Goal: Navigation & Orientation: Find specific page/section

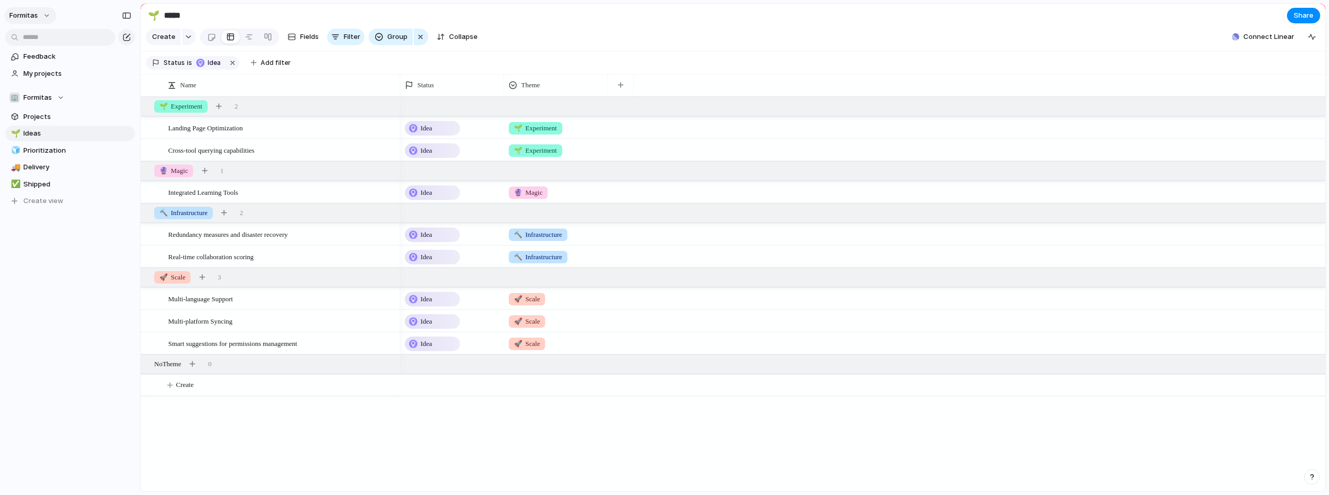
click at [46, 18] on button "Formitas" at bounding box center [30, 15] width 51 height 17
click at [46, 18] on div "Settings Invite members Change theme Change workspace Sign out" at bounding box center [664, 247] width 1329 height 495
click at [44, 93] on span "Formitas" at bounding box center [37, 97] width 29 height 10
click at [44, 93] on div "🏢 Formitas Create new team" at bounding box center [664, 247] width 1329 height 495
click at [43, 118] on span "Projects" at bounding box center [77, 117] width 108 height 10
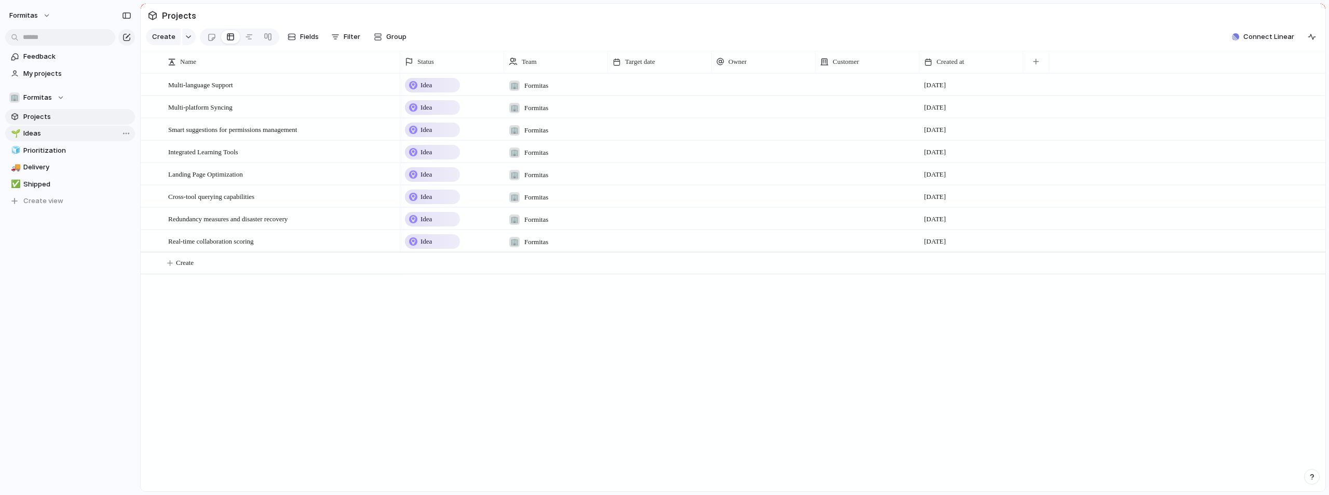
click at [43, 128] on link "🌱 Ideas" at bounding box center [70, 134] width 130 height 16
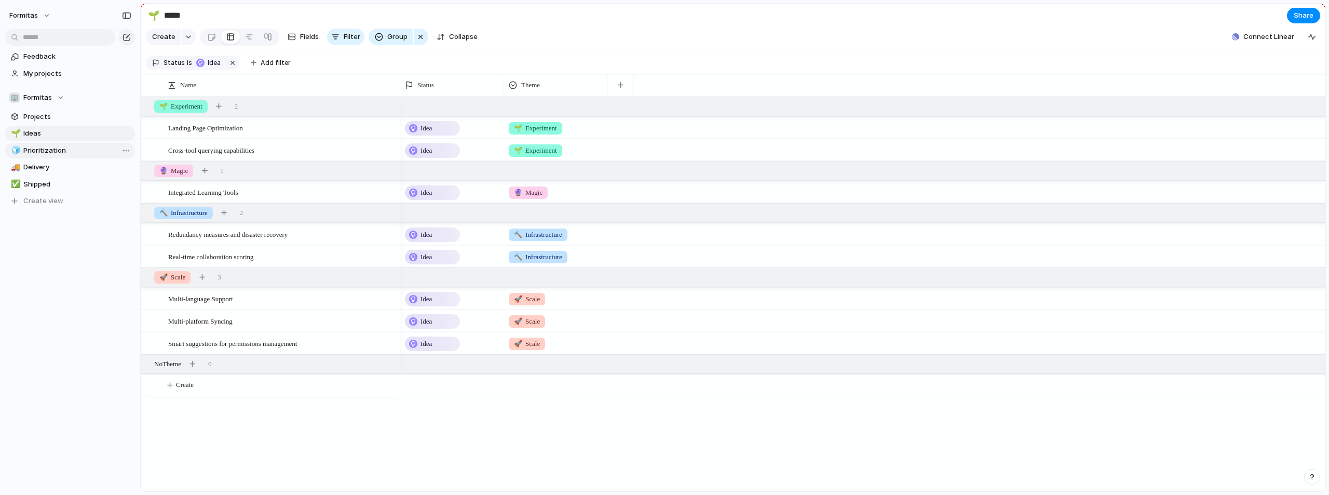
click at [39, 149] on span "Prioritization" at bounding box center [77, 150] width 108 height 10
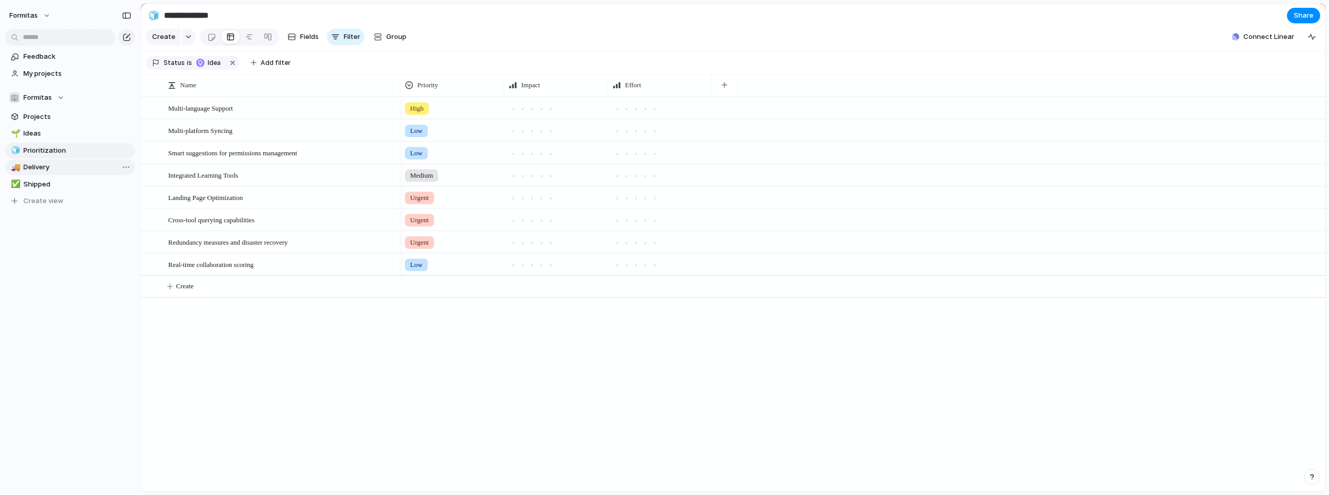
click at [41, 169] on span "Delivery" at bounding box center [77, 167] width 108 height 10
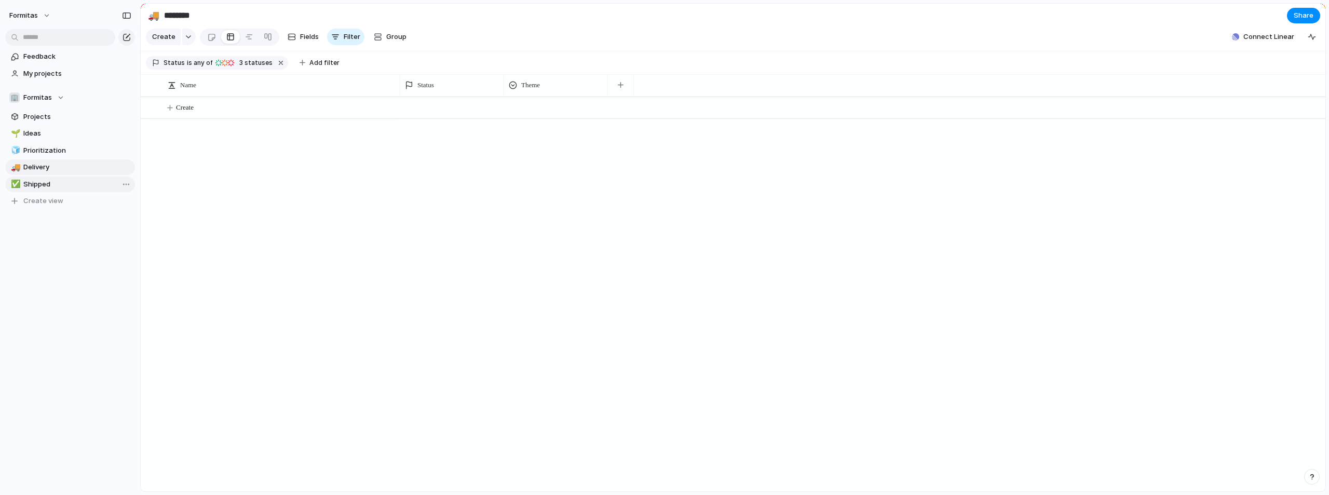
click at [40, 180] on span "Shipped" at bounding box center [77, 184] width 108 height 10
click at [48, 151] on span "Prioritization" at bounding box center [77, 150] width 108 height 10
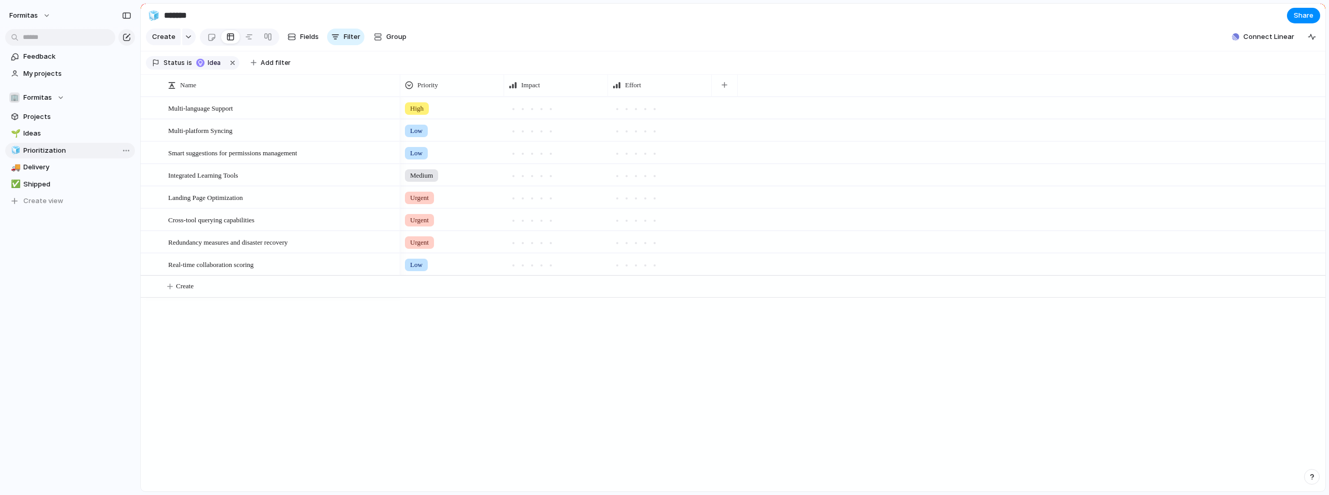
type input "**********"
click at [229, 69] on button "button" at bounding box center [232, 62] width 13 height 13
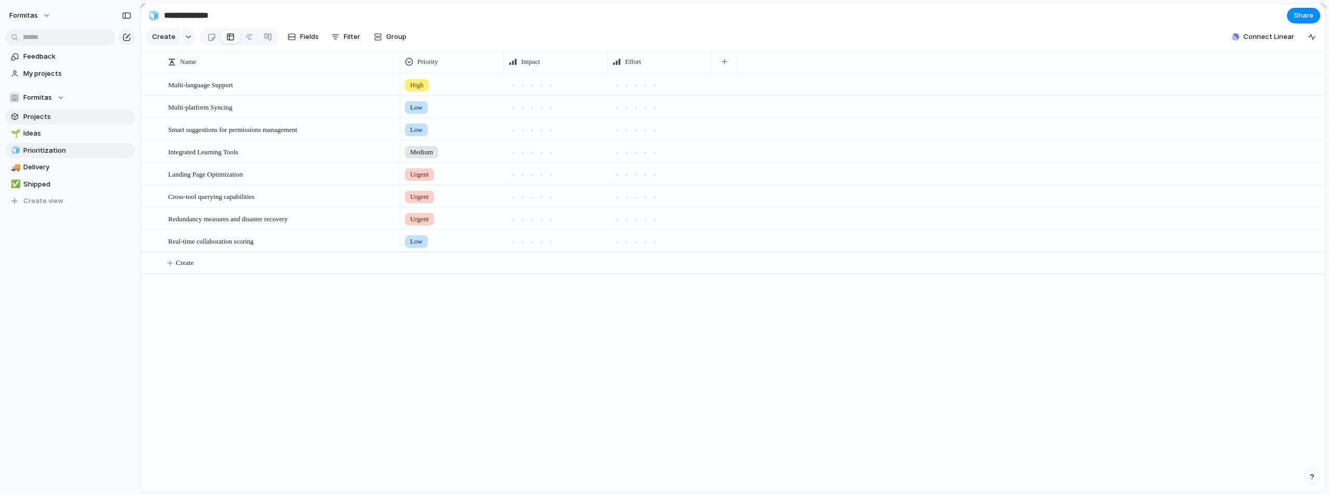
click at [70, 122] on link "Projects" at bounding box center [70, 117] width 130 height 16
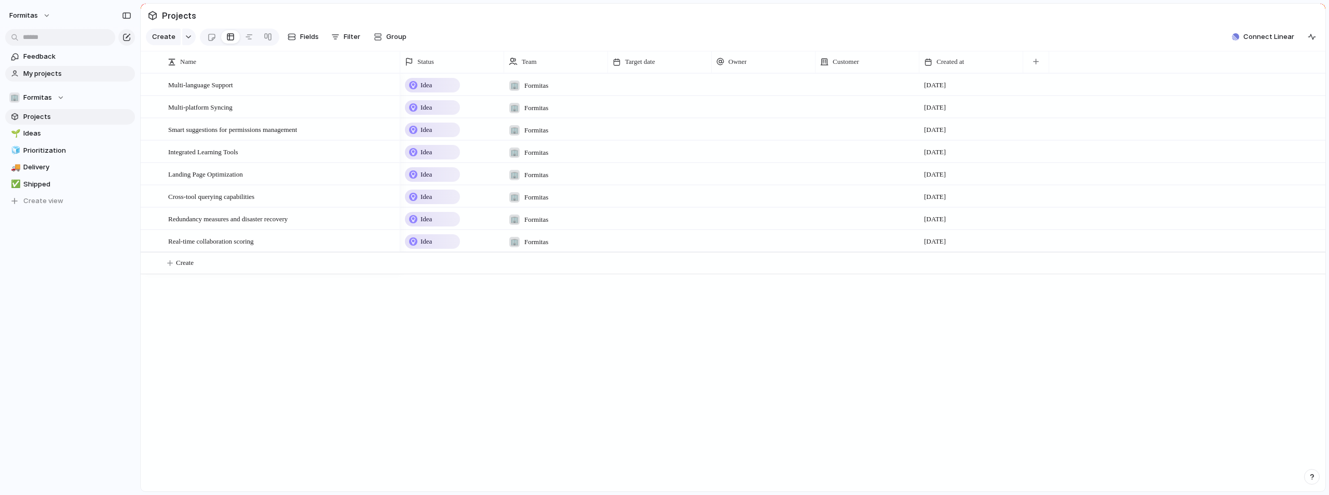
click at [46, 76] on span "My projects" at bounding box center [77, 74] width 108 height 10
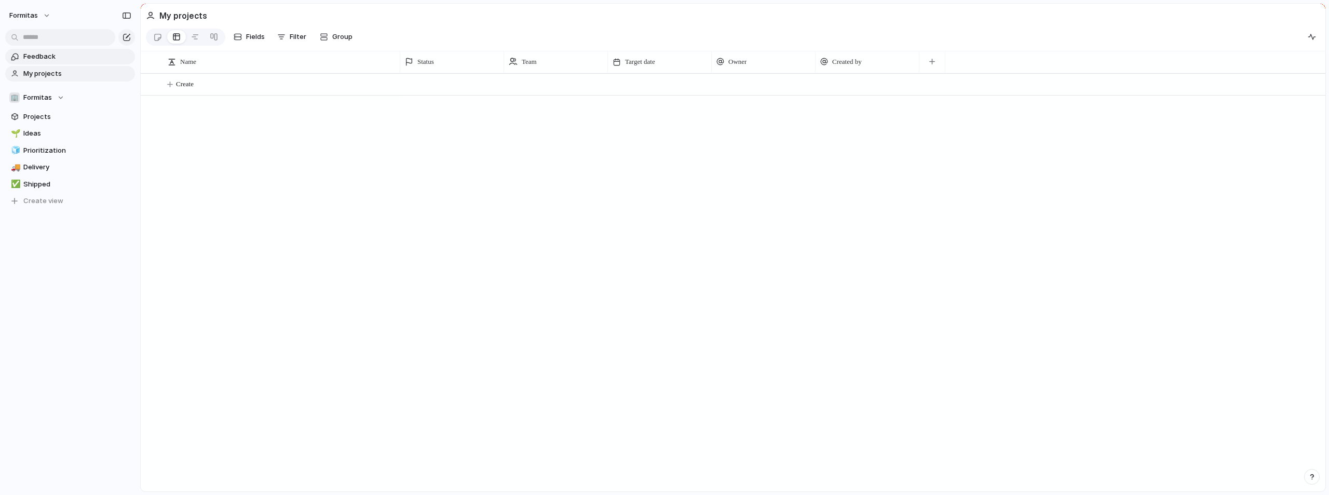
click at [39, 56] on span "Feedback" at bounding box center [77, 56] width 108 height 10
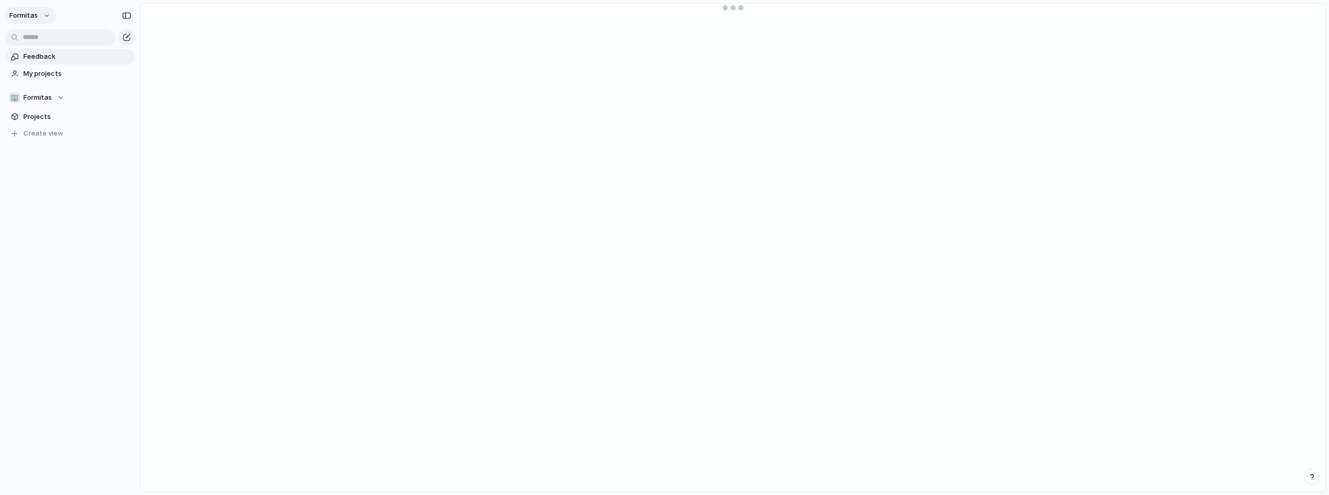
click at [35, 21] on button "Formitas" at bounding box center [30, 15] width 51 height 17
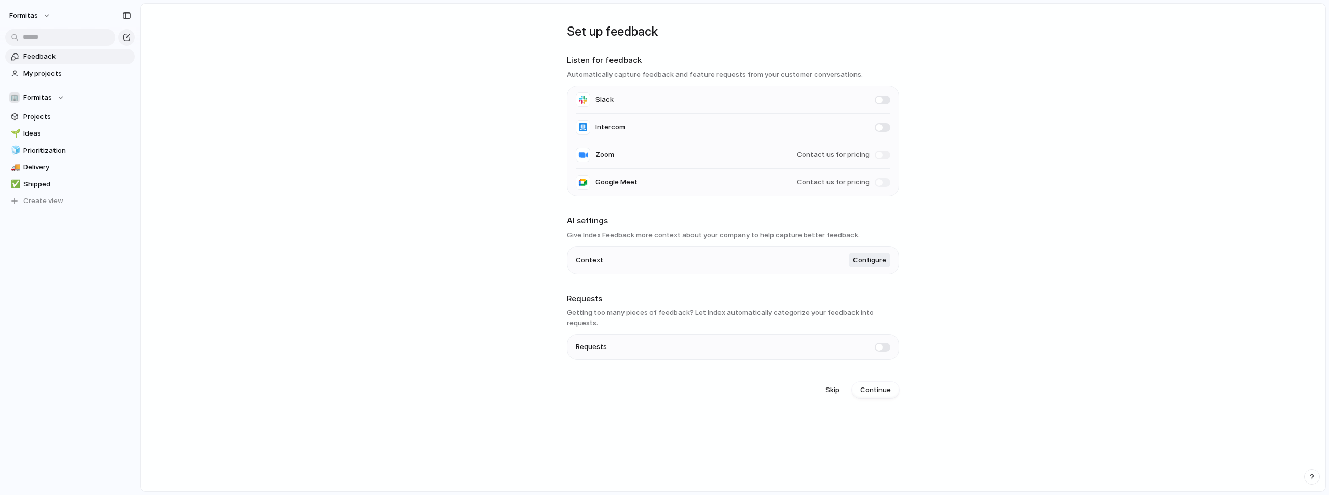
click at [112, 311] on div "Settings Invite members Change theme Change workspace Sign out" at bounding box center [664, 247] width 1329 height 495
click at [47, 18] on button "Formitas" at bounding box center [30, 15] width 51 height 17
click at [136, 105] on span "Formitas" at bounding box center [129, 105] width 29 height 10
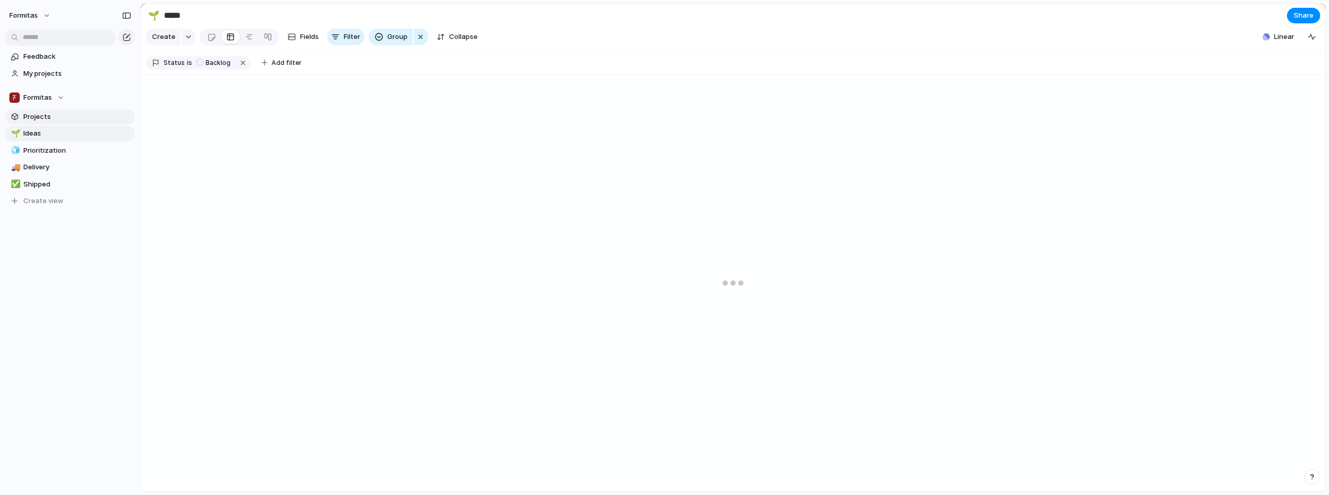
click at [64, 118] on span "Projects" at bounding box center [77, 117] width 108 height 10
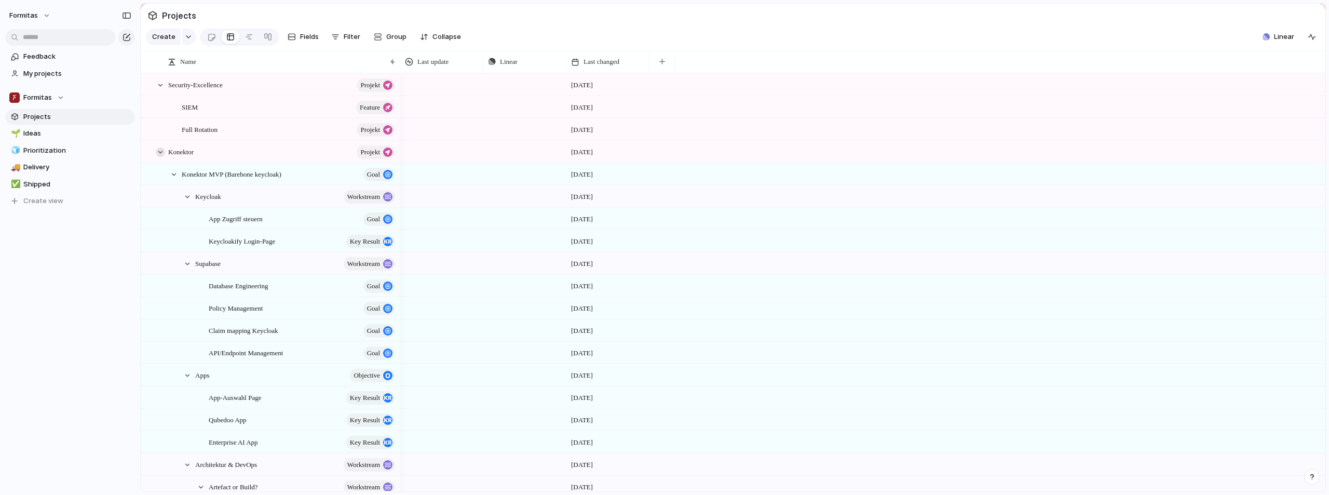
click at [162, 157] on div at bounding box center [160, 151] width 9 height 9
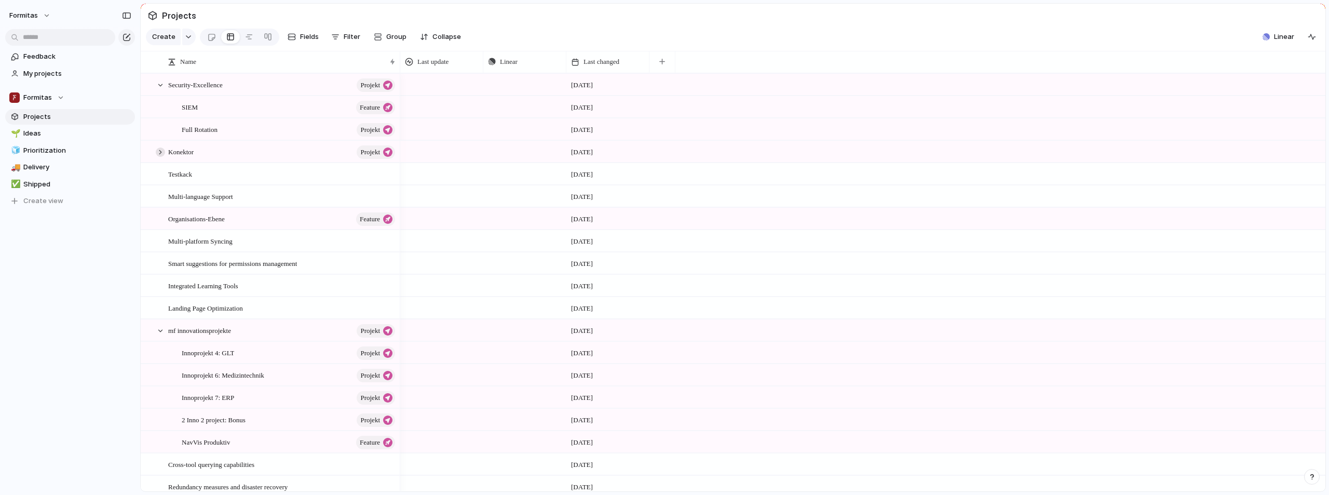
click at [158, 157] on div at bounding box center [160, 151] width 9 height 9
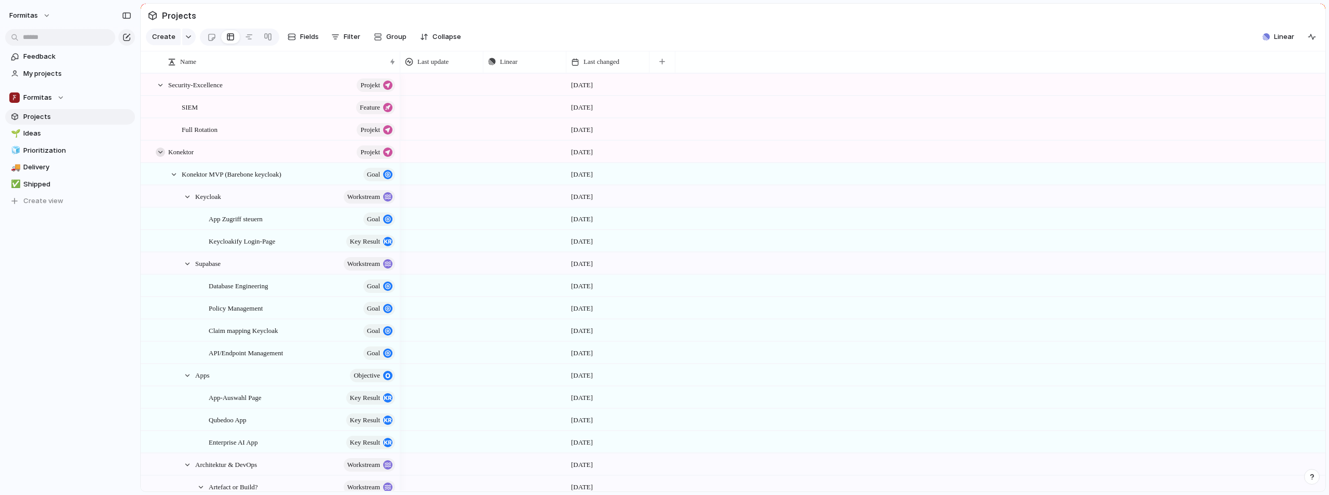
click at [158, 157] on div at bounding box center [160, 151] width 9 height 9
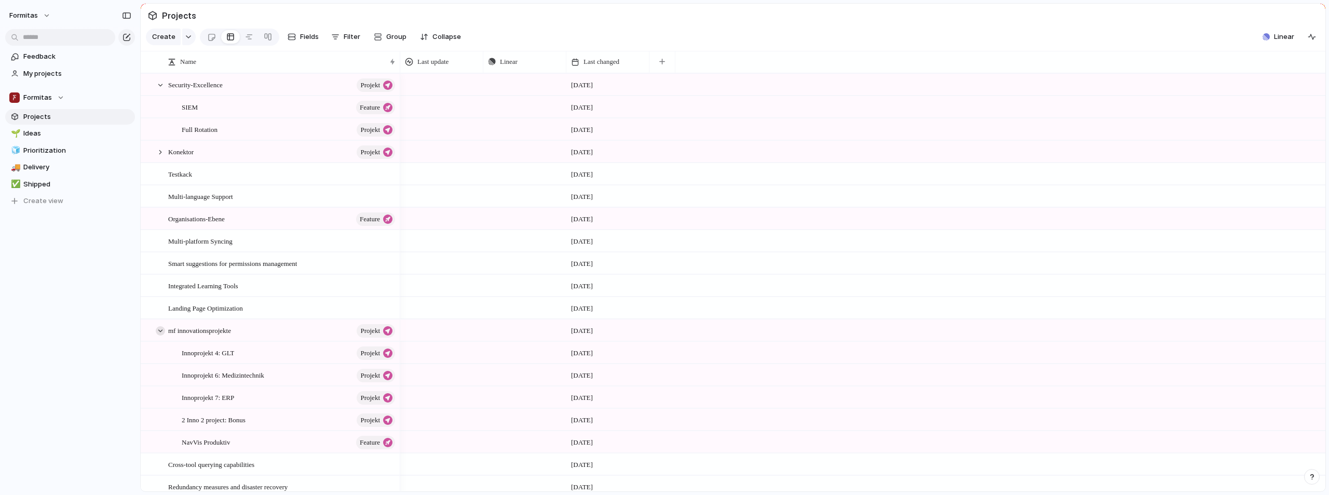
click at [159, 335] on div at bounding box center [160, 330] width 9 height 9
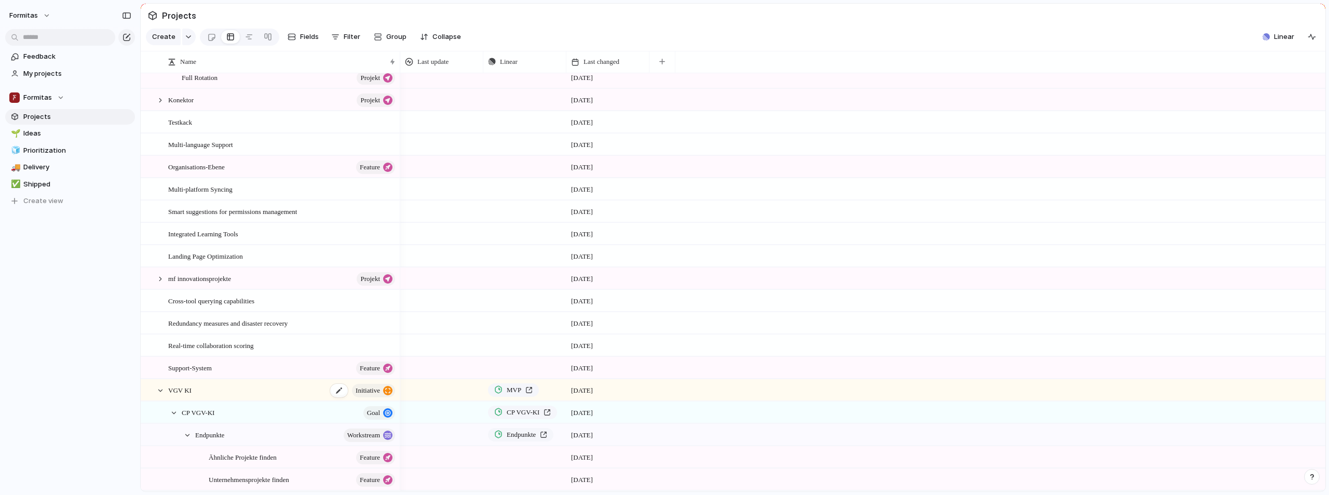
scroll to position [104, 0]
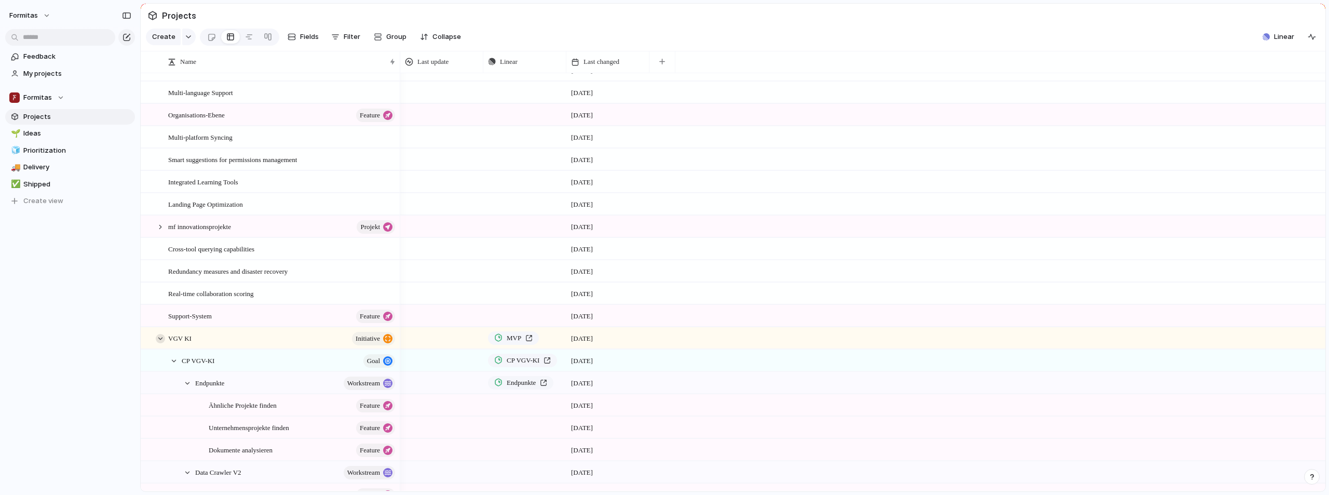
click at [160, 343] on div at bounding box center [160, 338] width 9 height 9
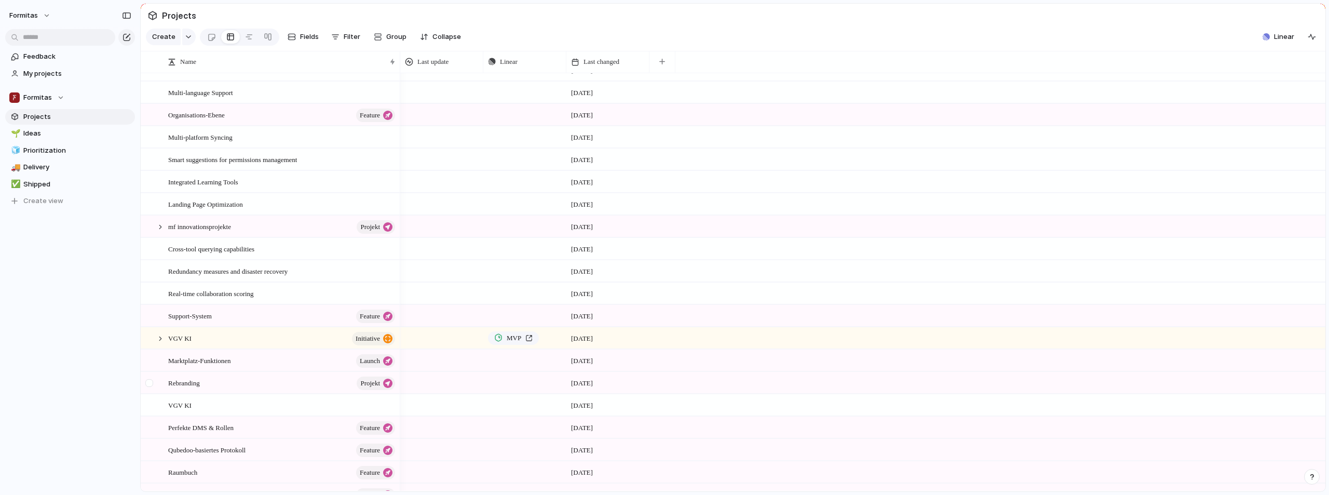
scroll to position [311, 0]
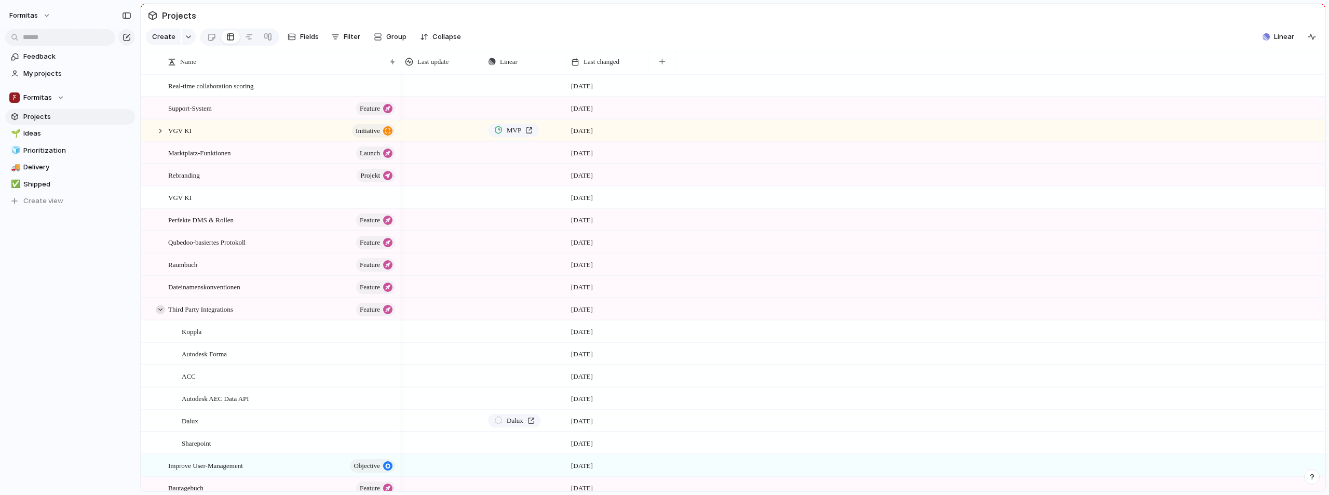
click at [157, 314] on div at bounding box center [160, 309] width 9 height 9
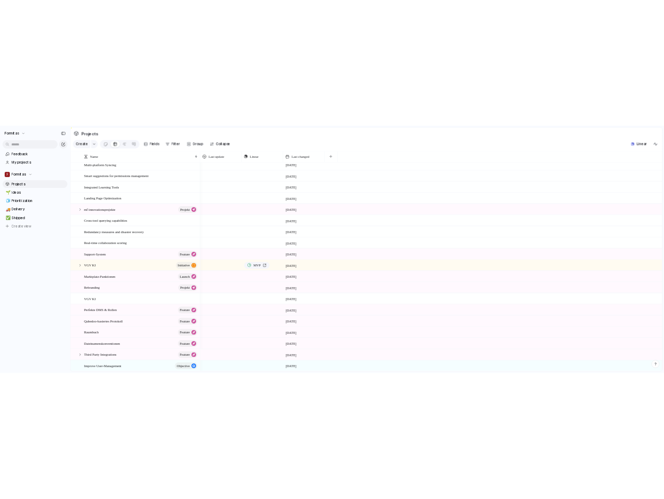
scroll to position [0, 0]
